Goal: Book appointment/travel/reservation

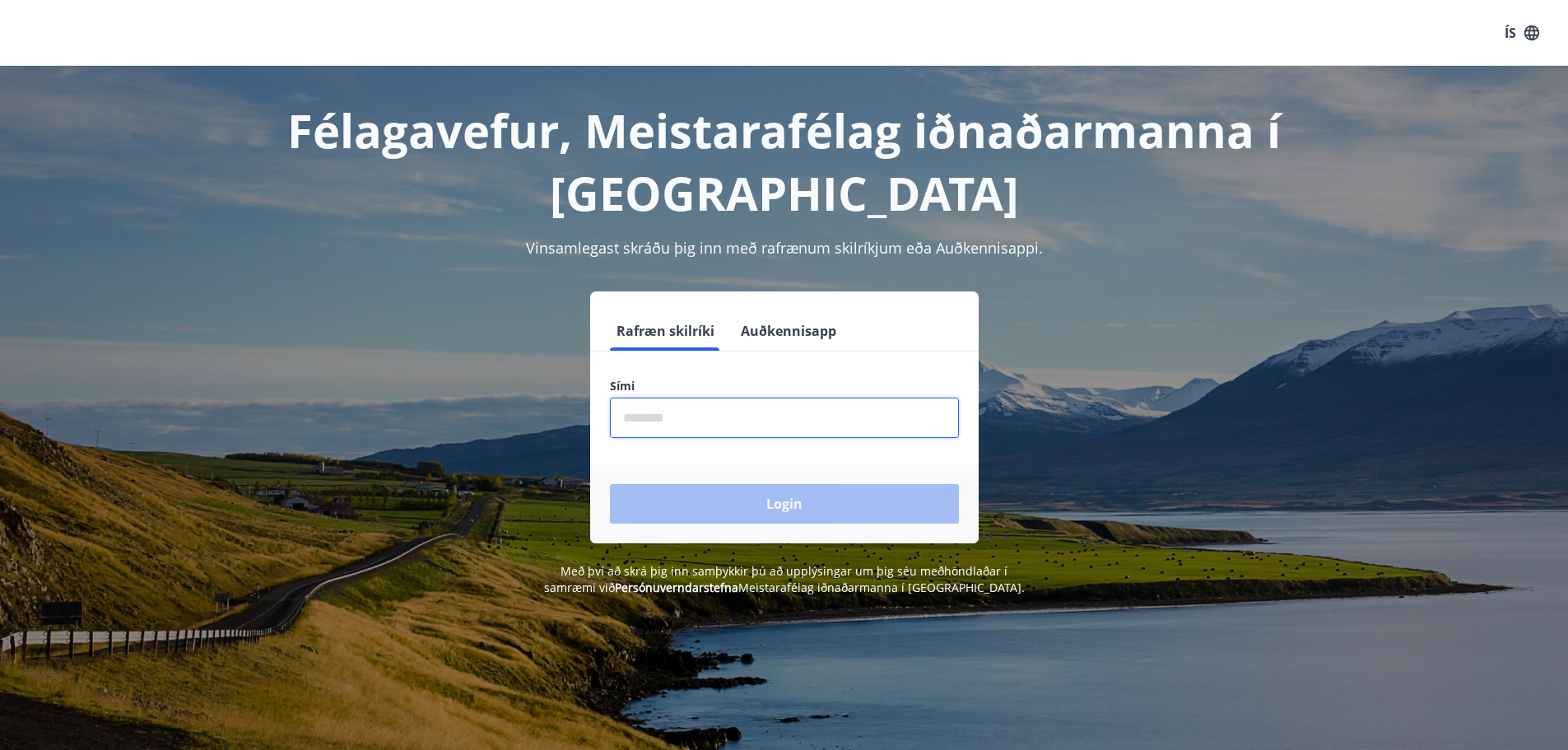
click at [696, 425] on input "phone" at bounding box center [785, 417] width 349 height 41
type input "********"
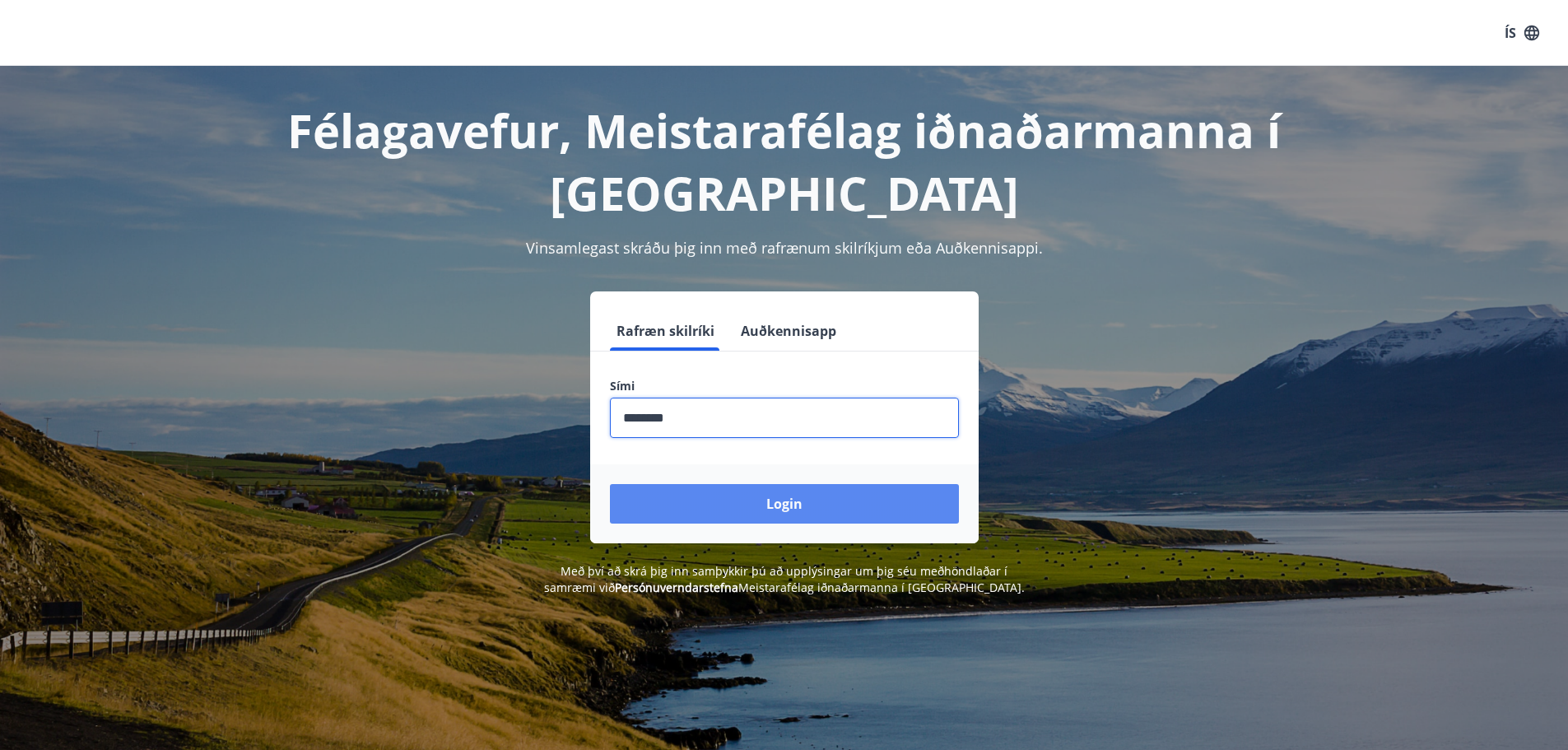
click at [748, 500] on button "Login" at bounding box center [785, 504] width 349 height 40
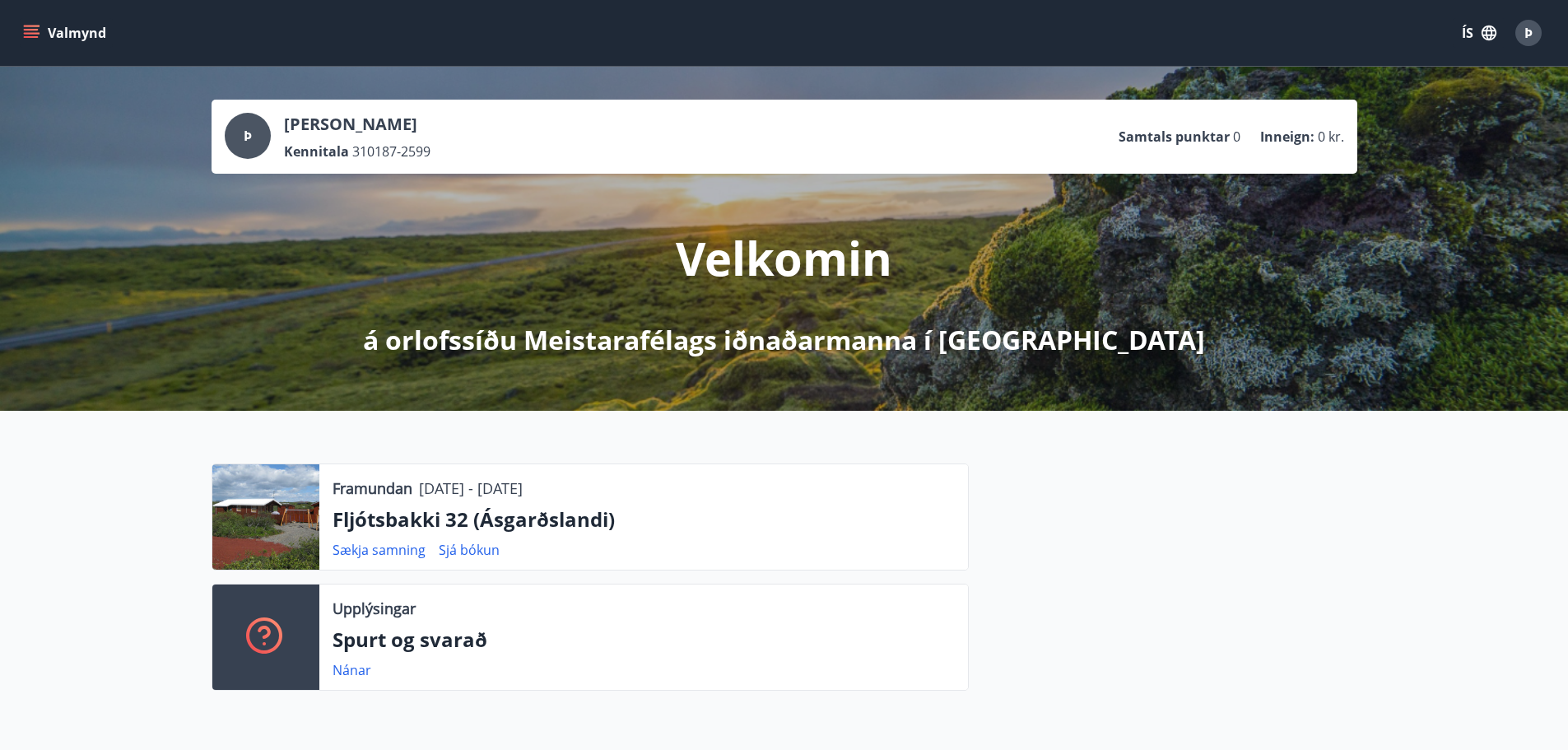
click at [35, 36] on icon "menu" at bounding box center [31, 37] width 15 height 2
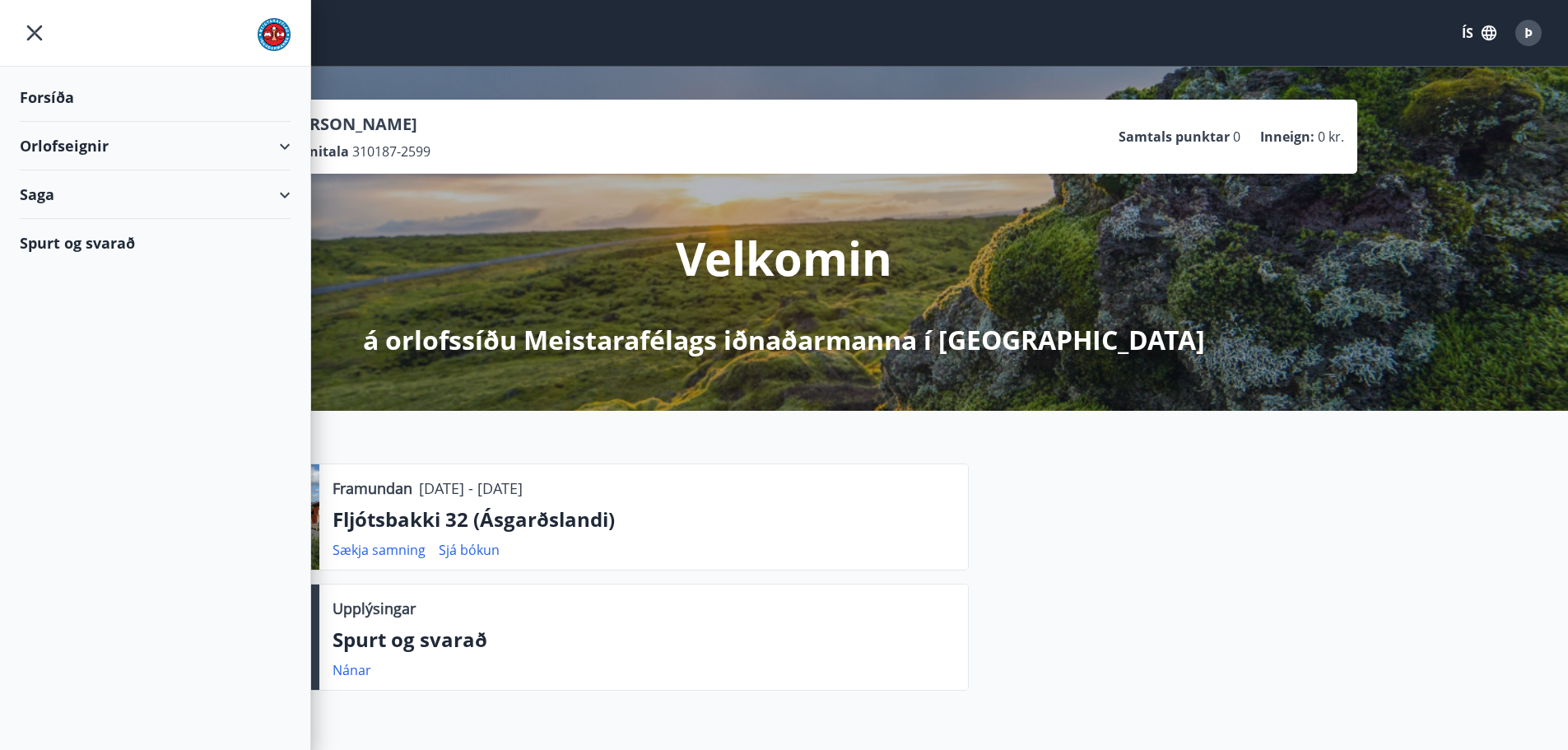
click at [269, 151] on div "Orlofseignir" at bounding box center [155, 146] width 271 height 48
click at [77, 187] on div "Framboð" at bounding box center [155, 188] width 245 height 35
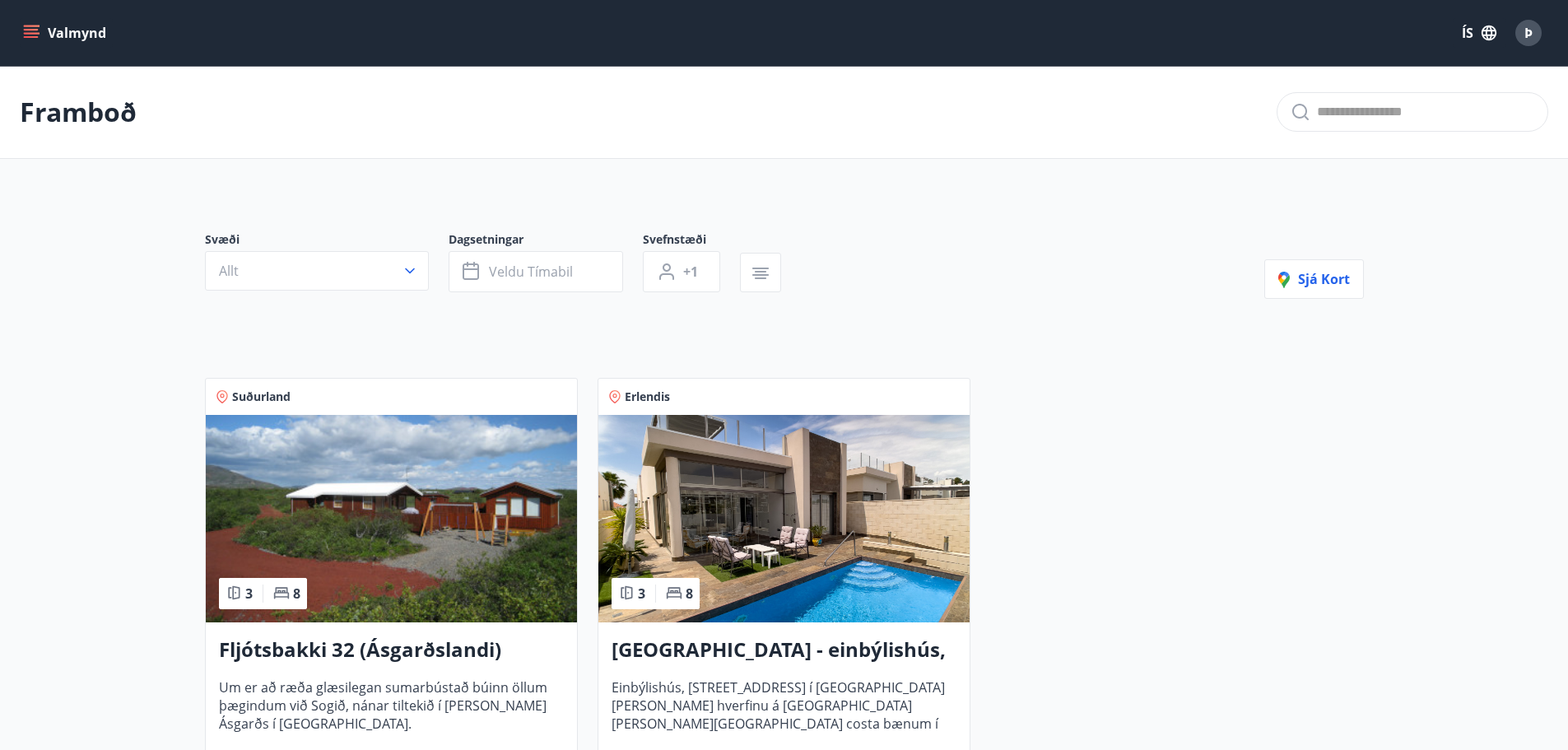
click at [811, 603] on img at bounding box center [784, 518] width 372 height 207
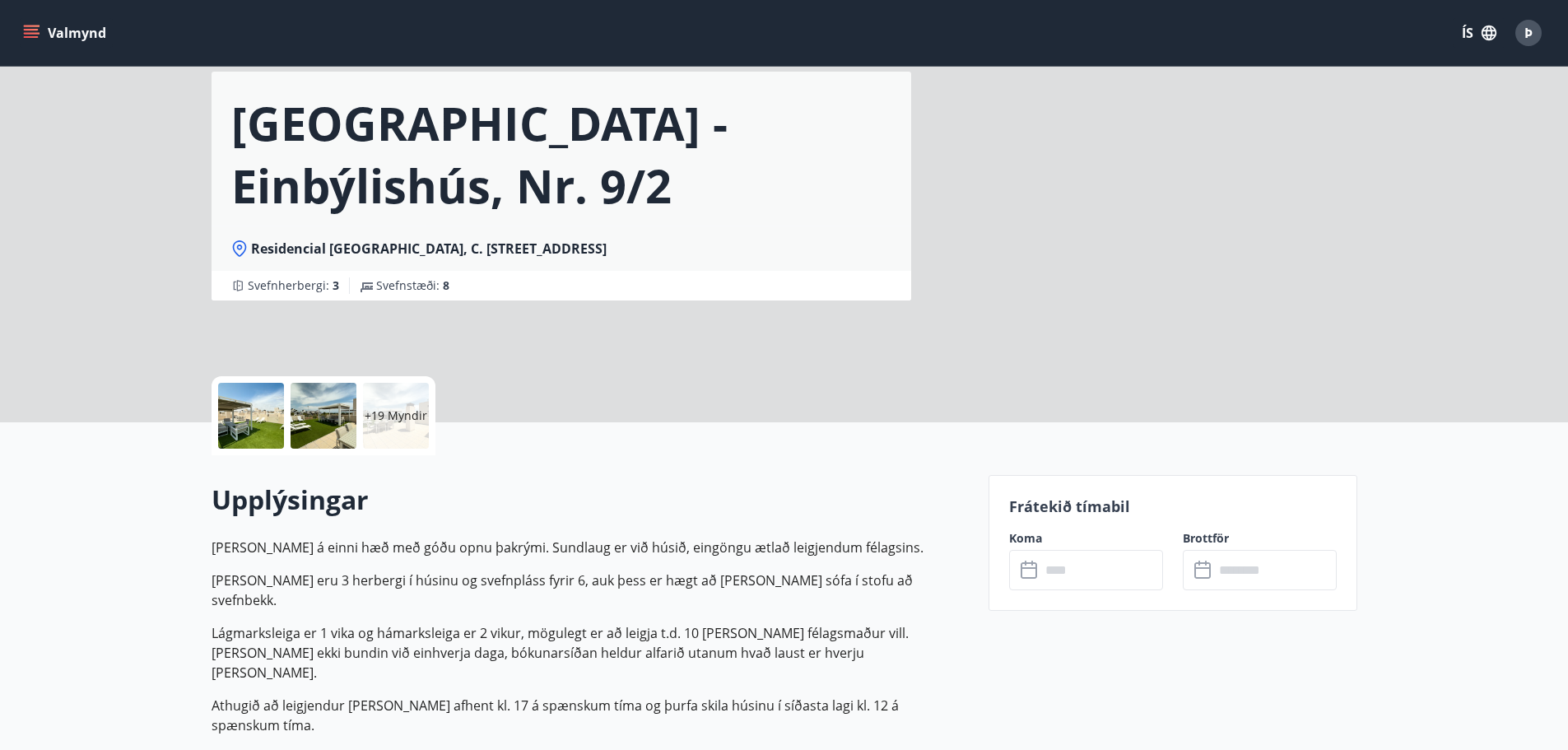
scroll to position [164, 0]
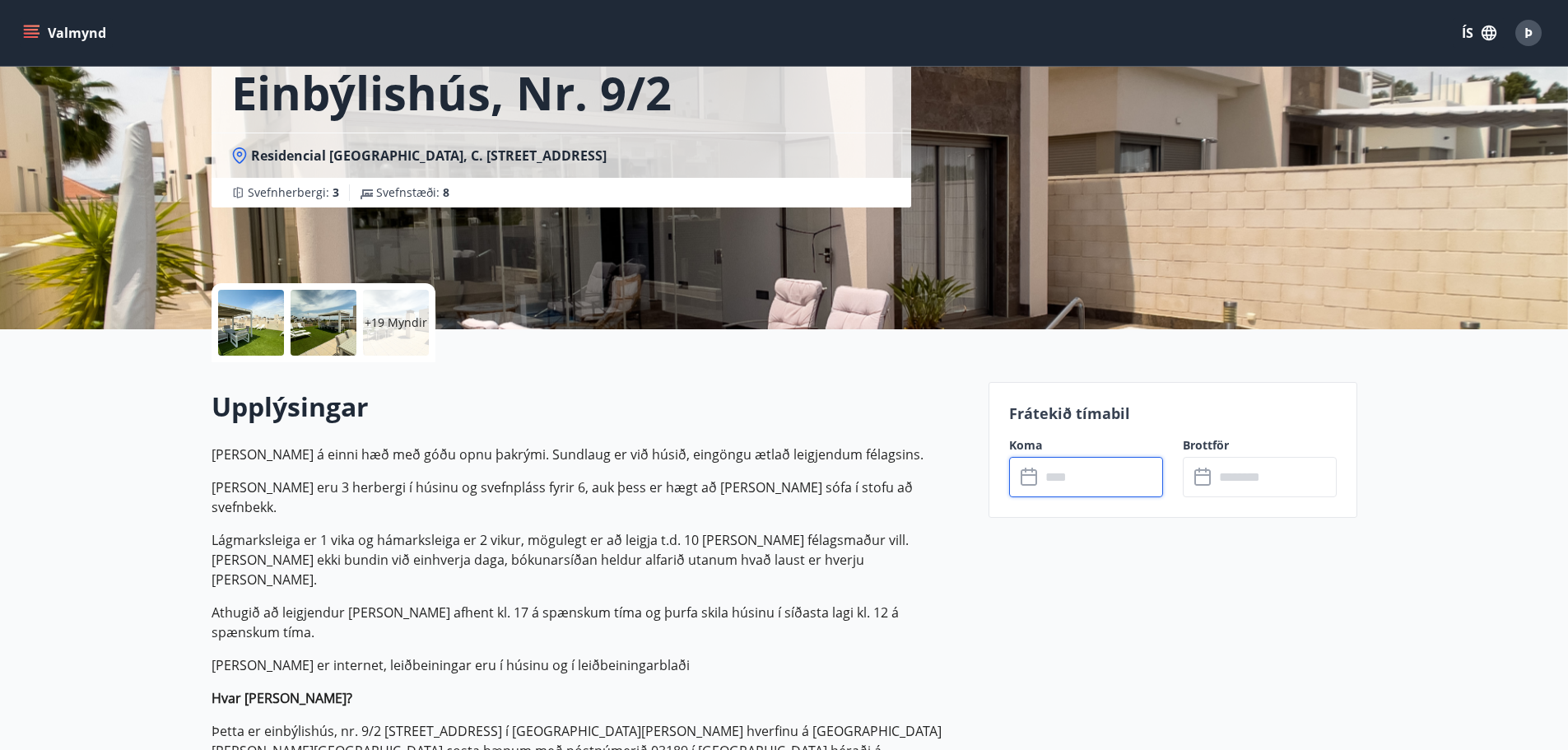
click at [1088, 477] on input "text" at bounding box center [1102, 477] width 123 height 41
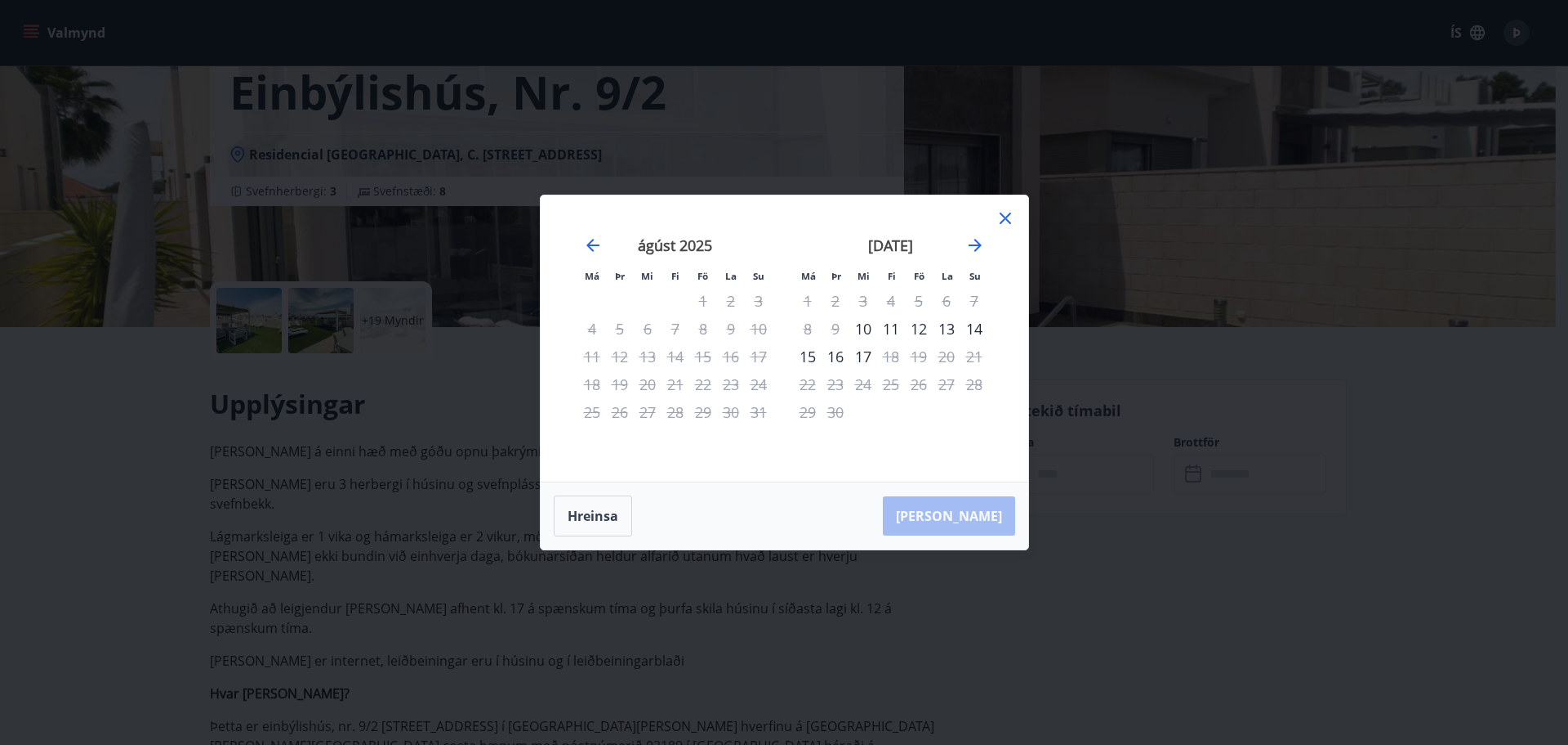
click at [1005, 218] on icon at bounding box center [1004, 218] width 3 height 3
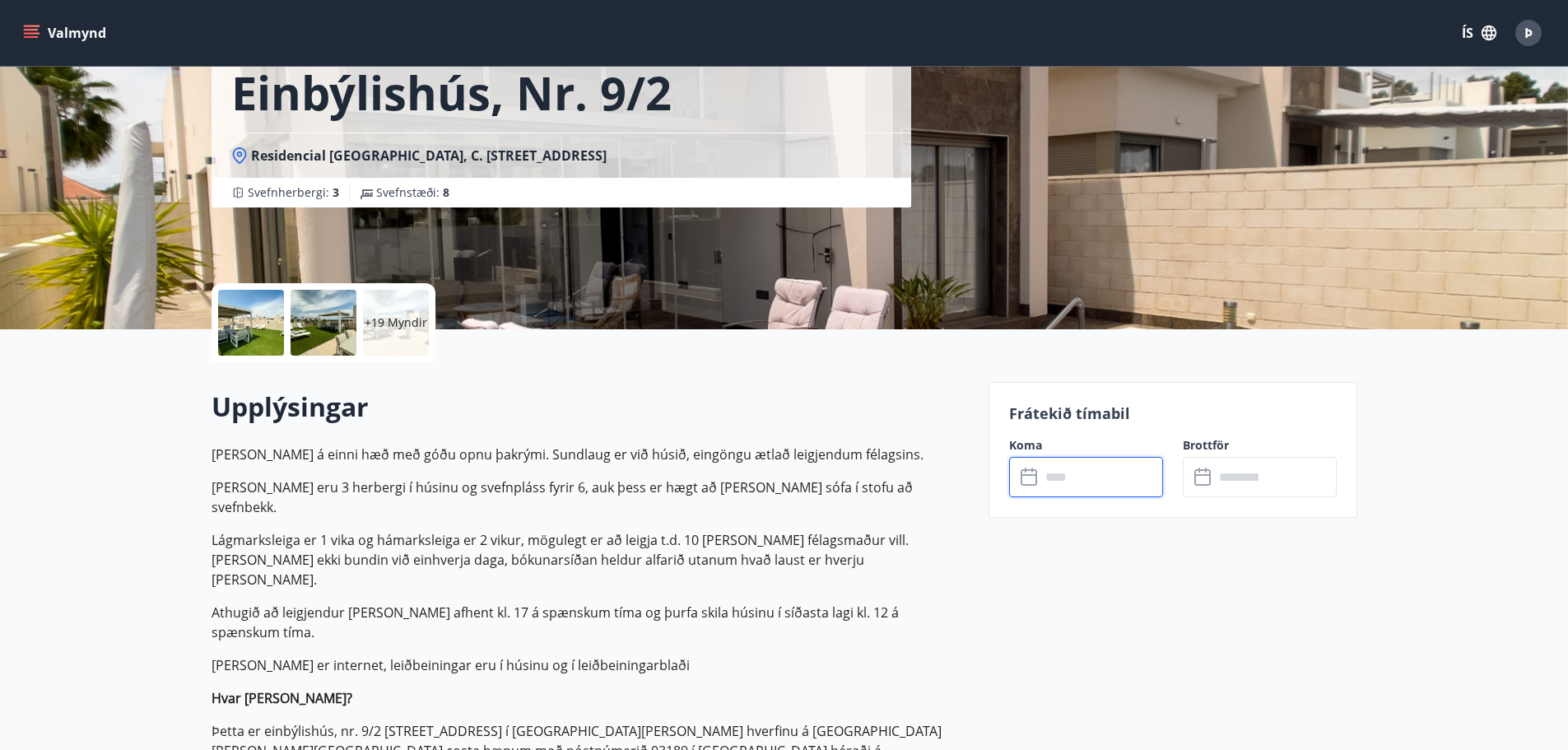
click at [1087, 499] on div "Frátekið tímabil Koma ​ ​ Brottför ​ ​" at bounding box center [1173, 449] width 369 height 136
click at [1094, 485] on input "text" at bounding box center [1102, 477] width 123 height 41
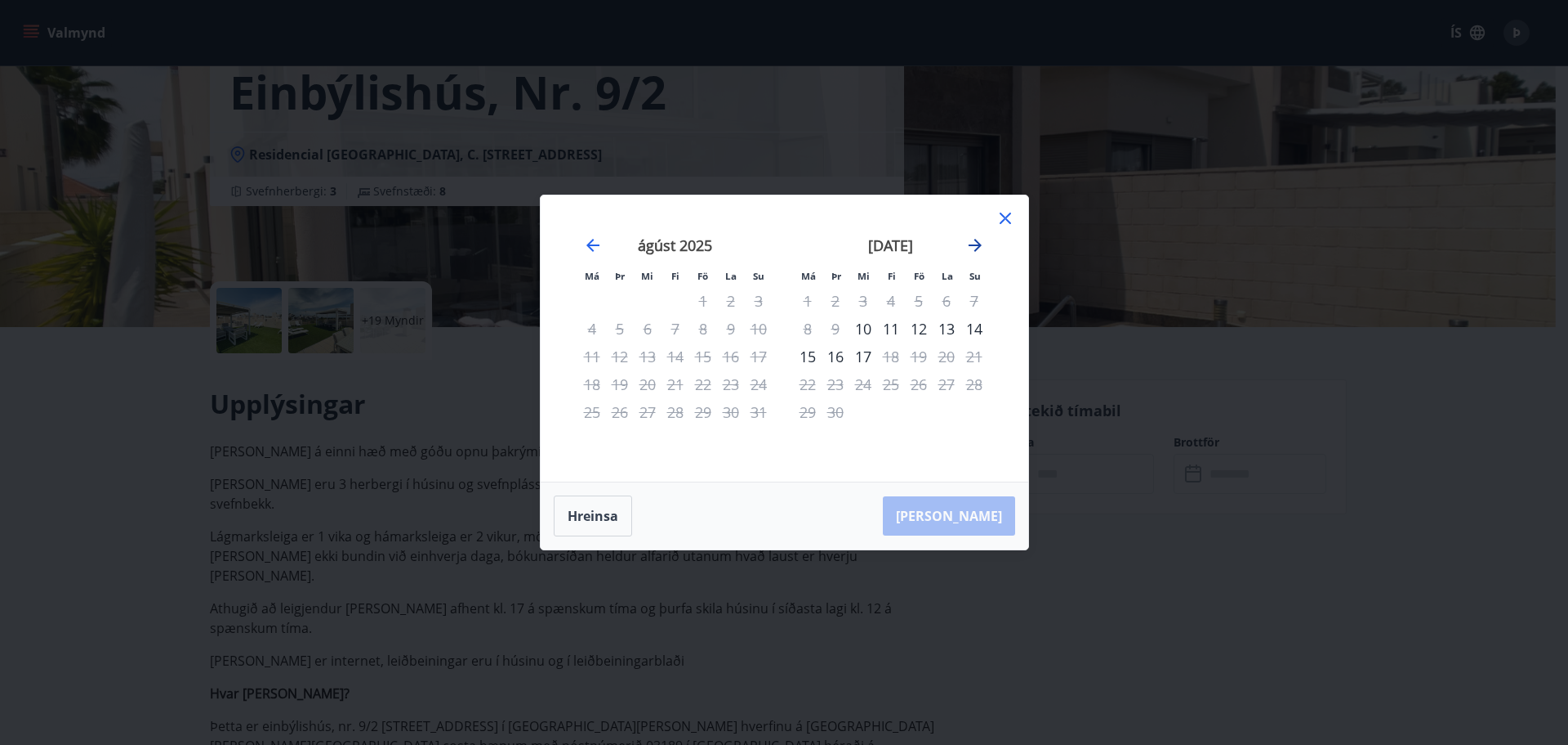
click at [982, 249] on icon "Move forward to switch to the next month." at bounding box center [975, 245] width 20 height 20
click at [982, 246] on icon "Move forward to switch to the next month." at bounding box center [975, 245] width 20 height 20
click at [588, 234] on div "september 2025 1 2 3 4 5 6 7 8 9 10 11 12 13 14 15 16 17 18 19 20 21 22 23 24 2…" at bounding box center [784, 338] width 448 height 247
click at [589, 234] on div "október 2025" at bounding box center [675, 251] width 195 height 72
click at [1007, 215] on icon at bounding box center [1005, 218] width 11 height 11
